Goal: Transaction & Acquisition: Purchase product/service

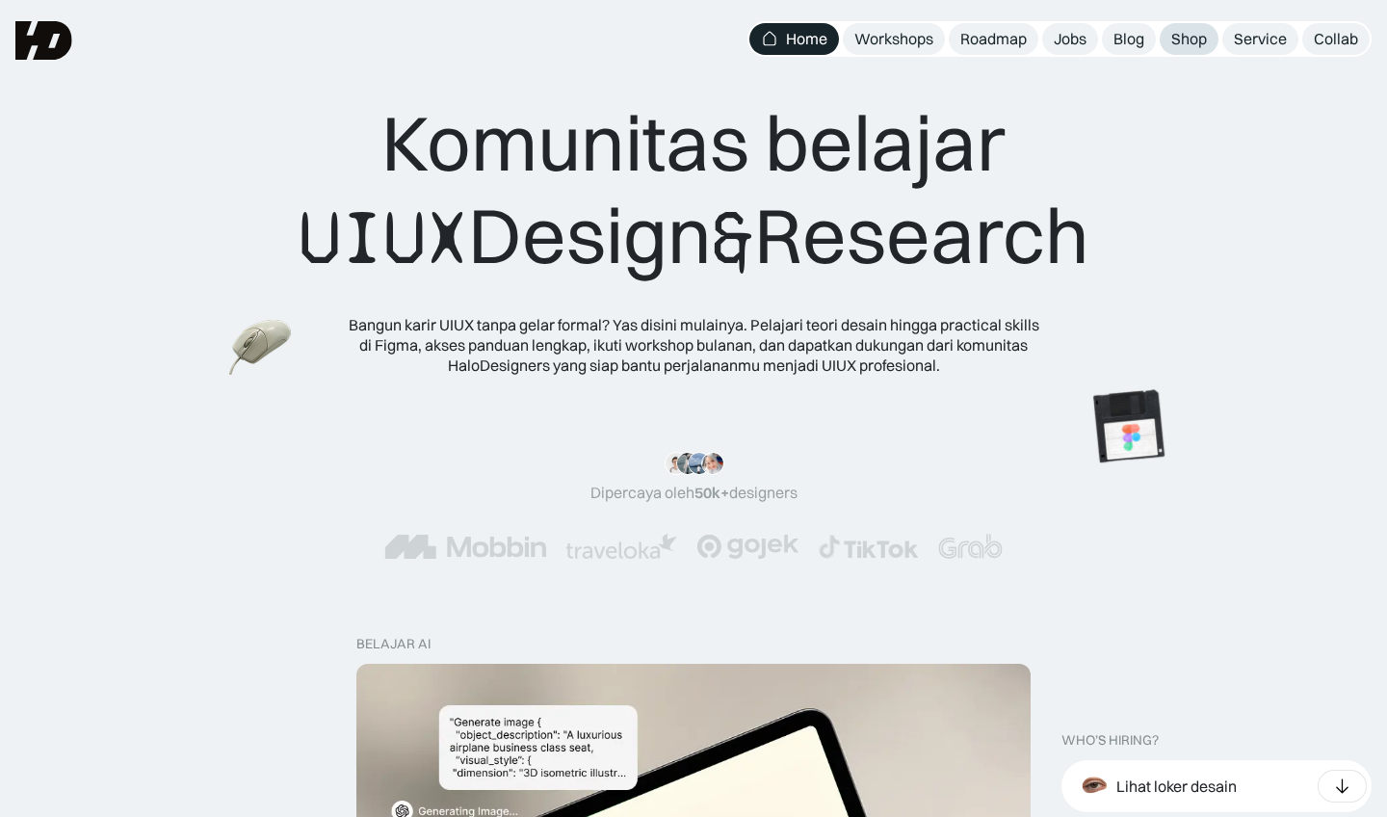
click at [1196, 30] on div "Shop" at bounding box center [1190, 39] width 36 height 20
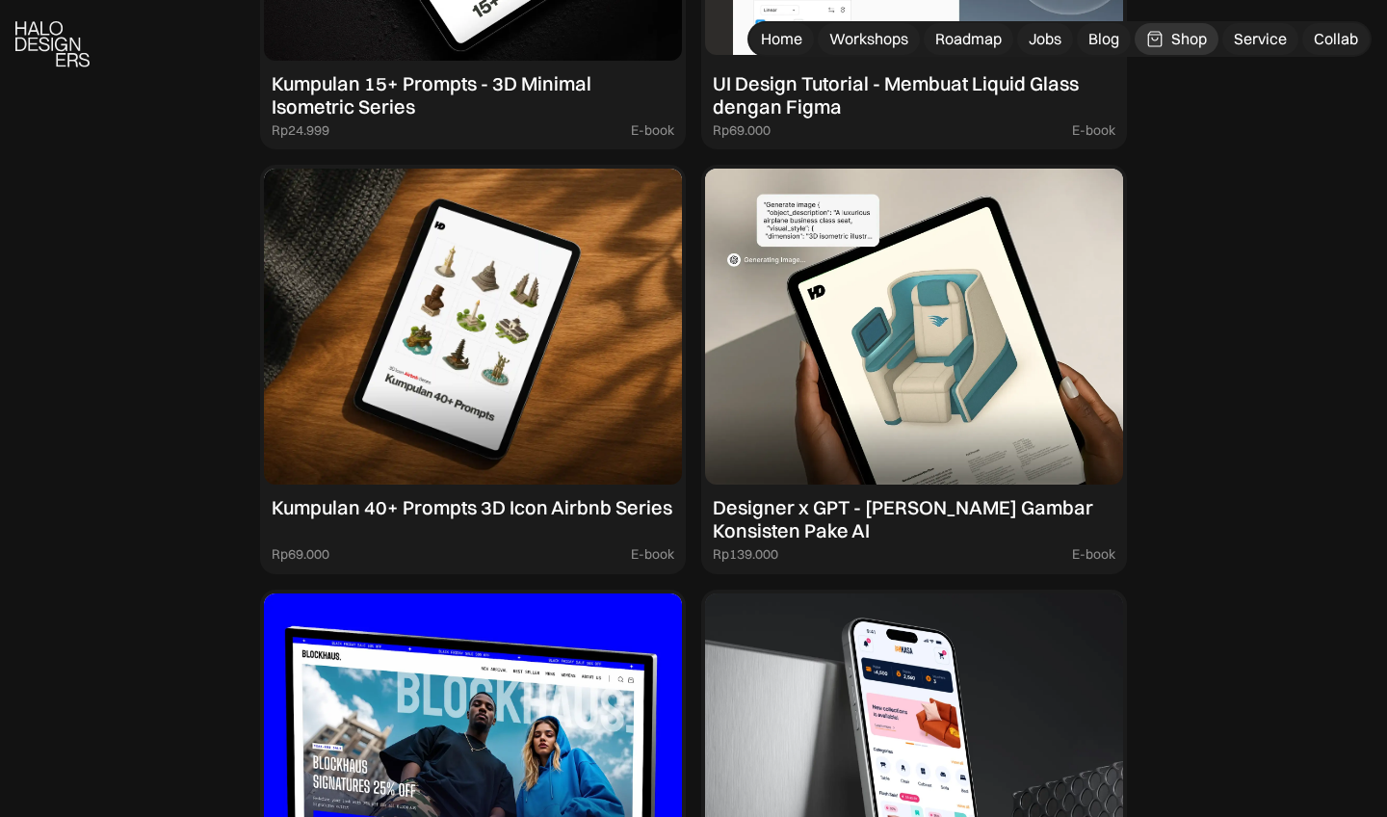
scroll to position [2112, 0]
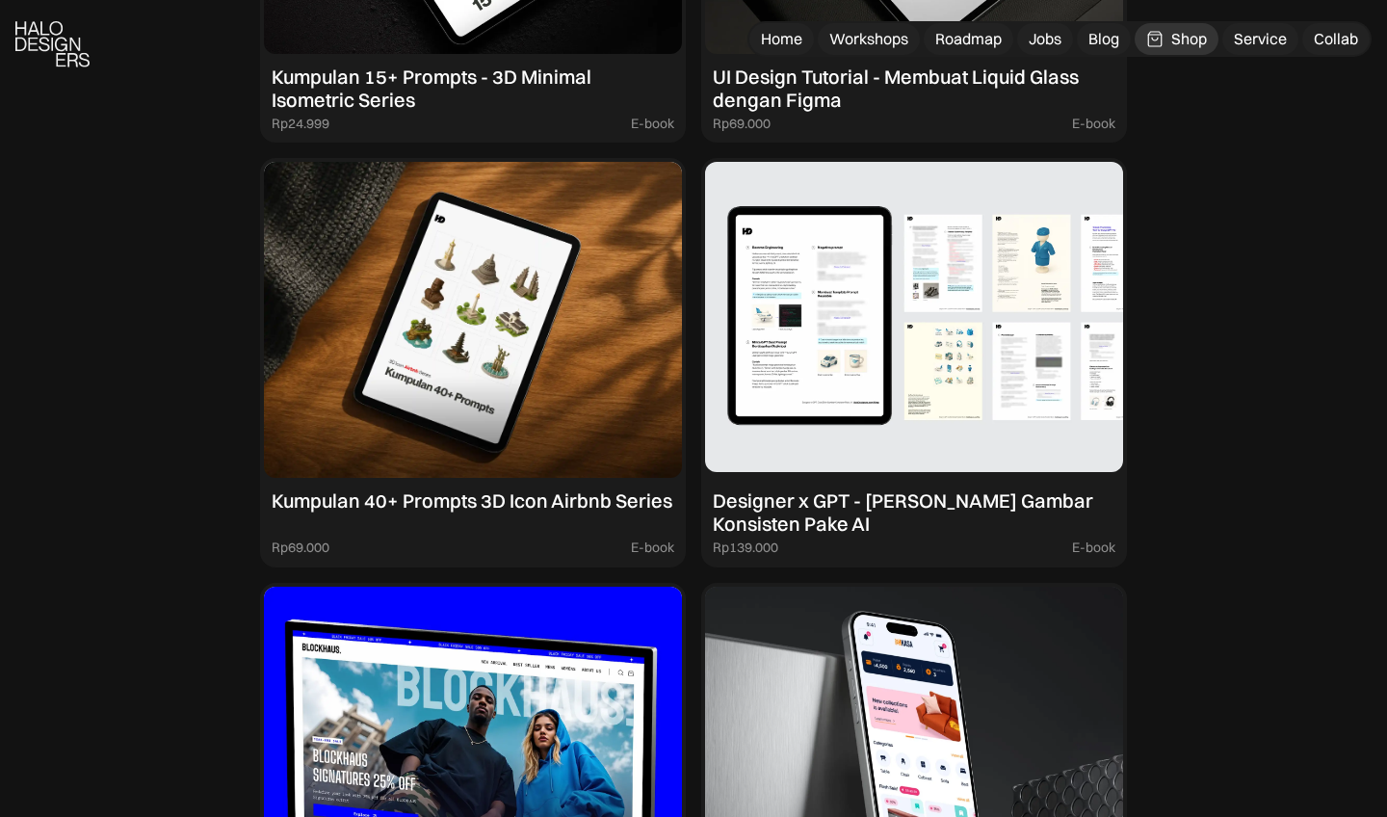
click at [851, 500] on div "Designer x GPT - Cara Bikin Gambar Konsisten Pake AI" at bounding box center [914, 512] width 403 height 46
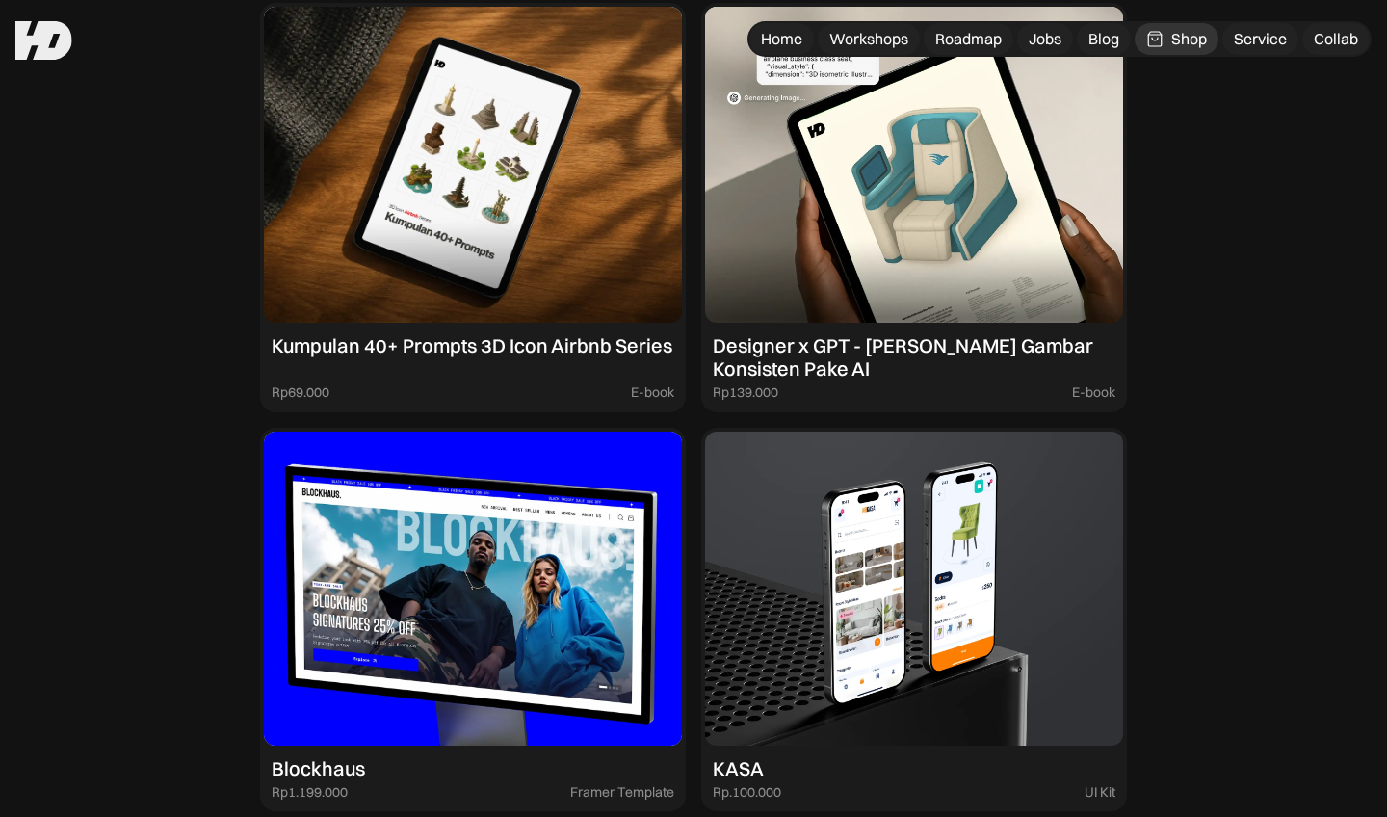
scroll to position [2266, 0]
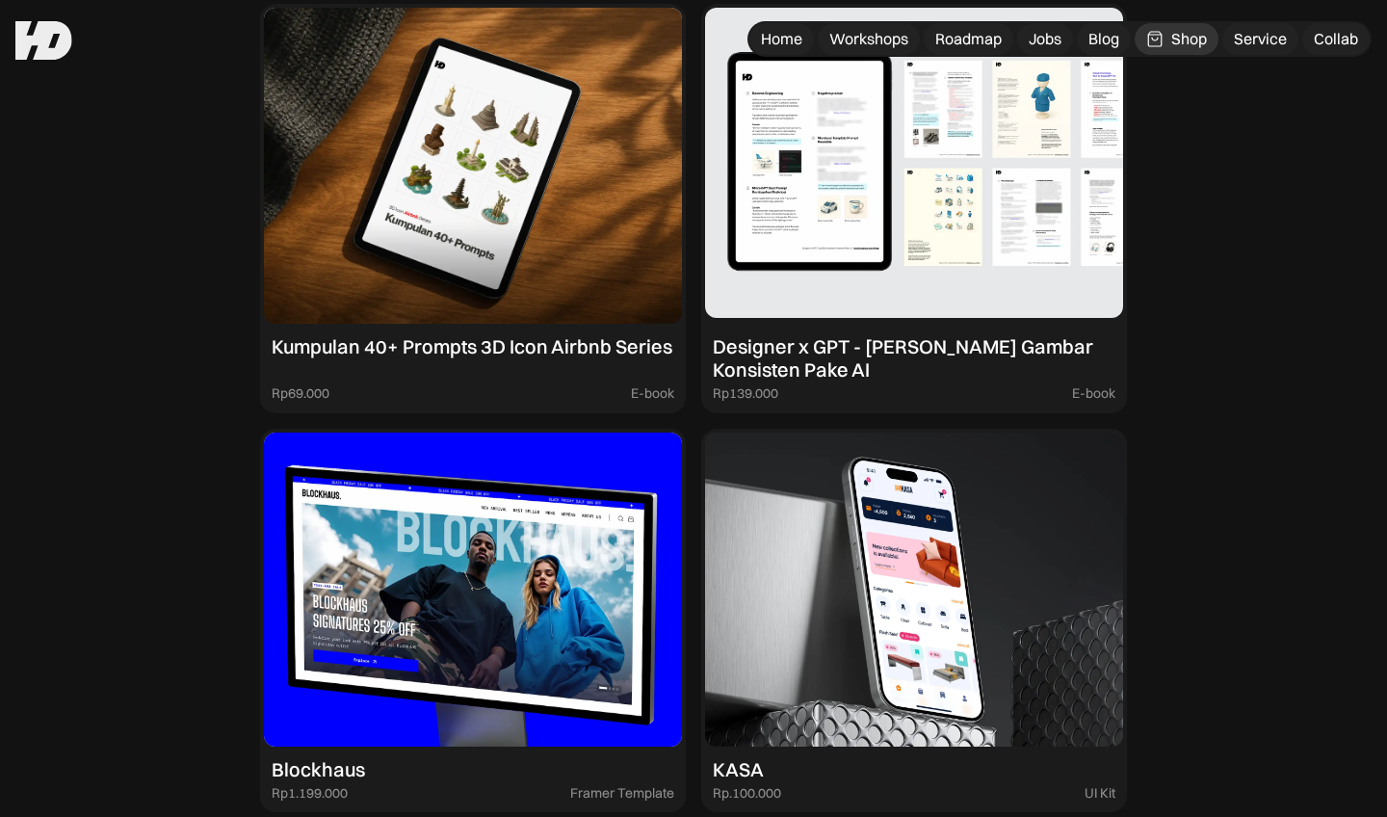
click at [799, 350] on div "Designer x GPT - Cara Bikin Gambar Konsisten Pake AI" at bounding box center [914, 358] width 403 height 46
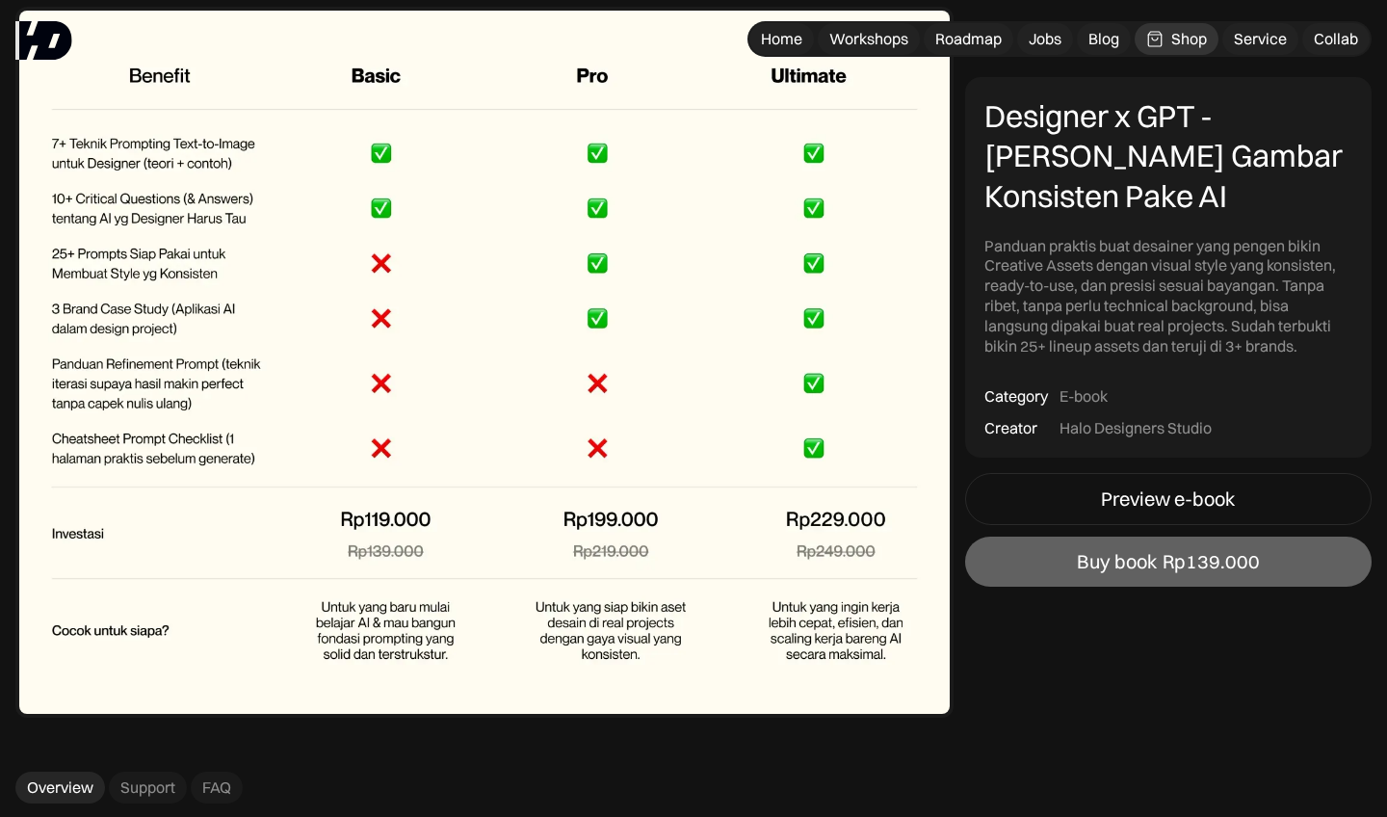
scroll to position [7324, 0]
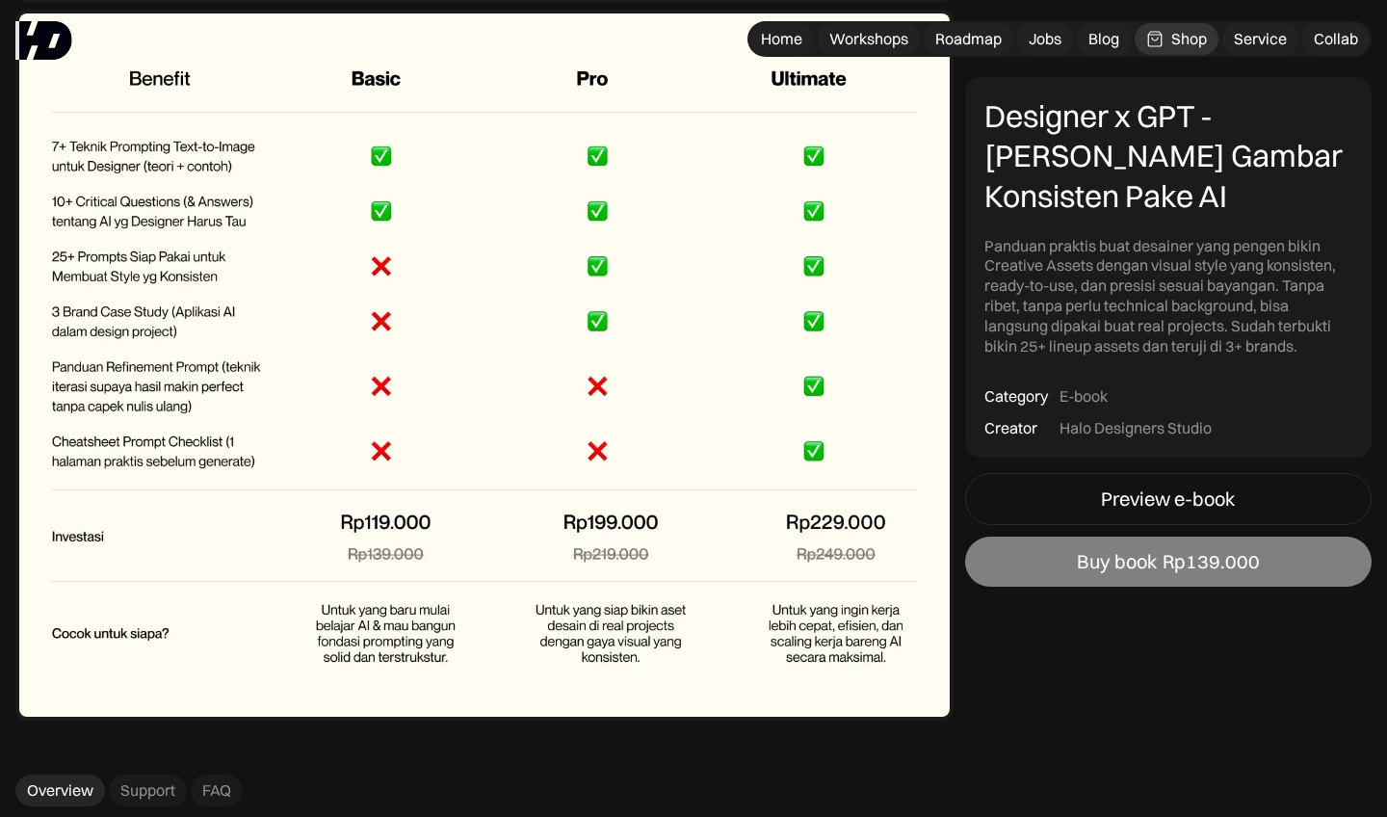
click at [1067, 546] on link "Buy book Rp139.000" at bounding box center [1168, 562] width 407 height 50
